Goal: Transaction & Acquisition: Purchase product/service

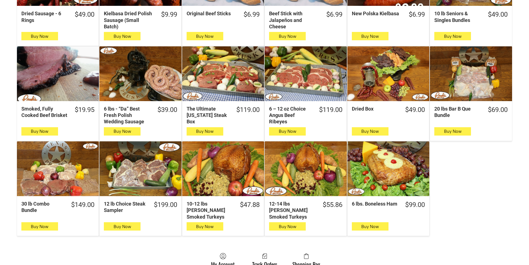
scroll to position [278, 0]
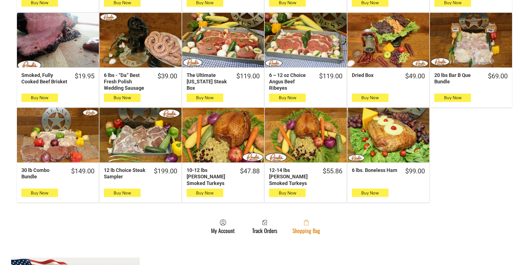
click at [313, 222] on link "Shopping Bag" at bounding box center [305, 226] width 33 height 15
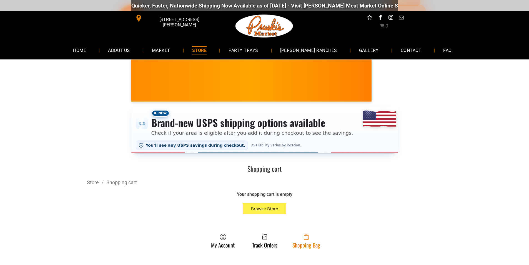
click at [316, 245] on link "Shopping Bag" at bounding box center [305, 240] width 33 height 15
click at [302, 236] on span at bounding box center [306, 236] width 28 height 7
click at [319, 240] on span at bounding box center [306, 236] width 28 height 7
